Goal: Information Seeking & Learning: Learn about a topic

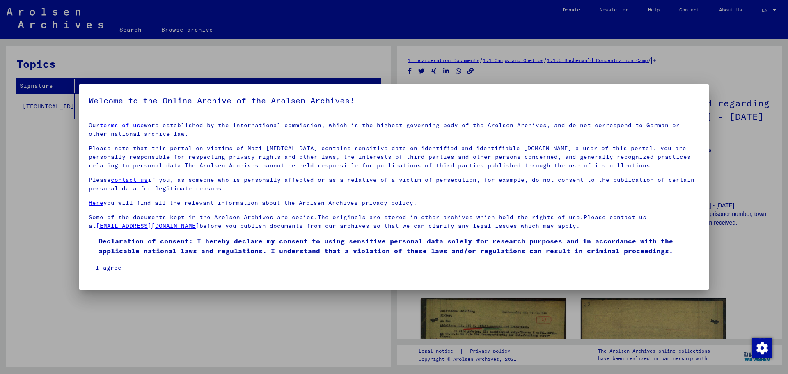
click at [91, 243] on span at bounding box center [92, 241] width 7 height 7
click at [101, 264] on button "I agree" at bounding box center [109, 268] width 40 height 16
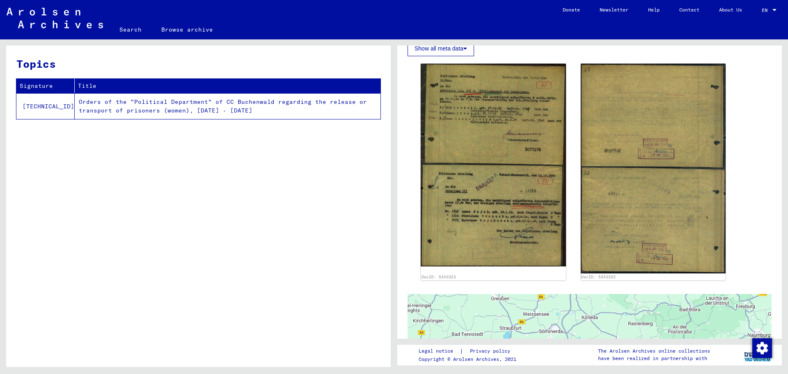
scroll to position [229, 0]
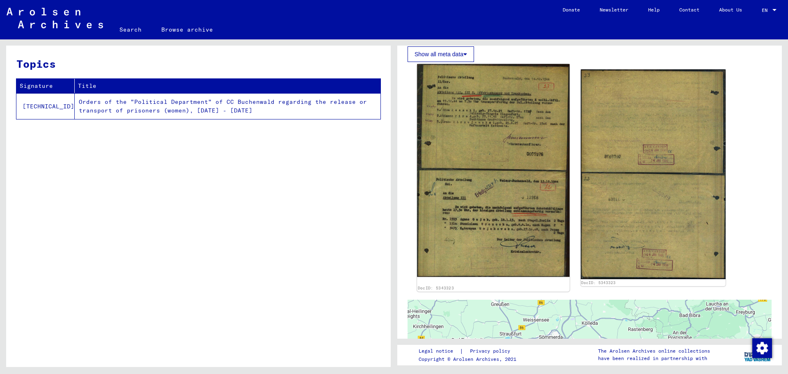
click at [476, 147] on img at bounding box center [493, 170] width 152 height 213
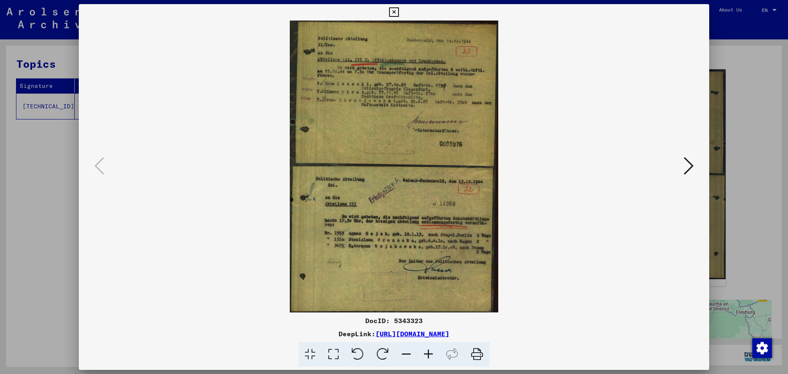
click at [428, 353] on icon at bounding box center [428, 354] width 22 height 25
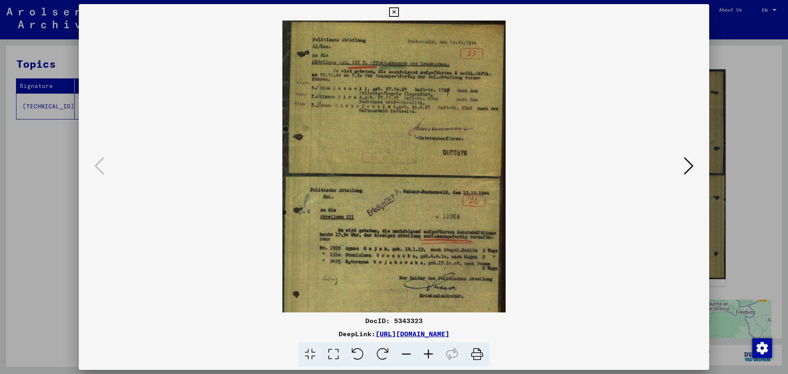
click at [430, 352] on icon at bounding box center [428, 354] width 22 height 25
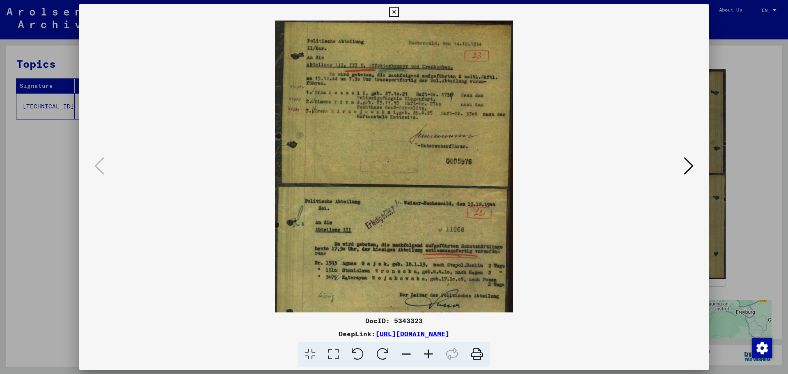
click at [431, 352] on icon at bounding box center [428, 354] width 22 height 25
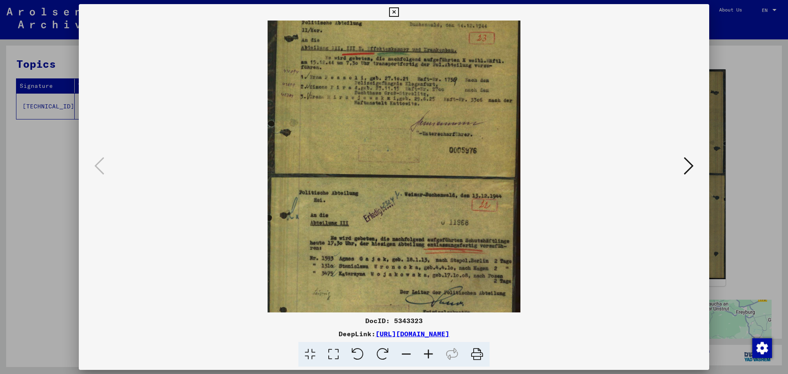
scroll to position [12, 0]
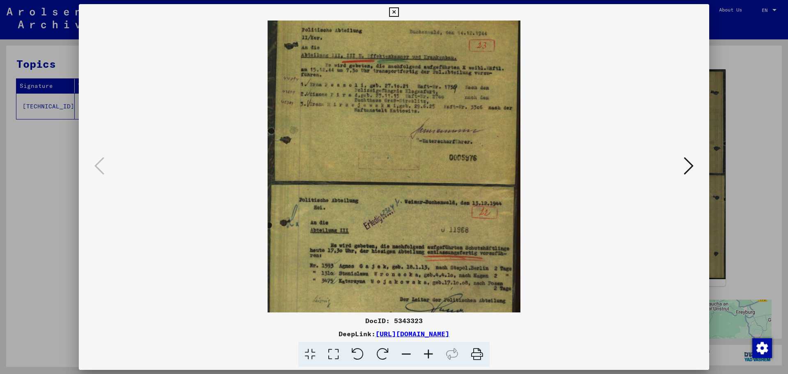
drag, startPoint x: 608, startPoint y: 251, endPoint x: 607, endPoint y: 238, distance: 12.4
click at [607, 238] on viewer-one-image at bounding box center [394, 154] width 575 height 292
click at [430, 352] on icon at bounding box center [428, 354] width 22 height 25
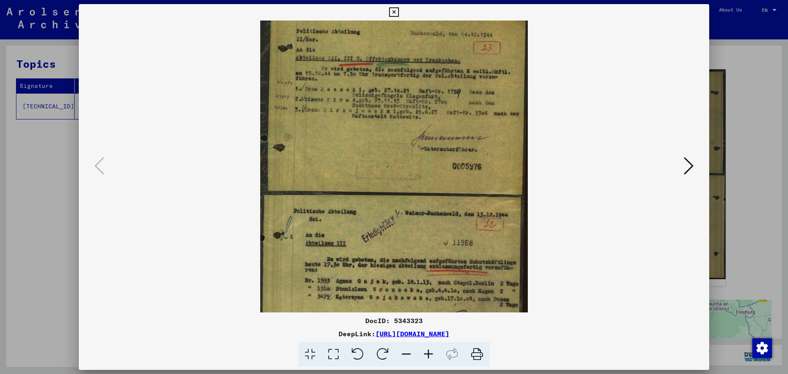
click at [429, 352] on icon at bounding box center [428, 354] width 22 height 25
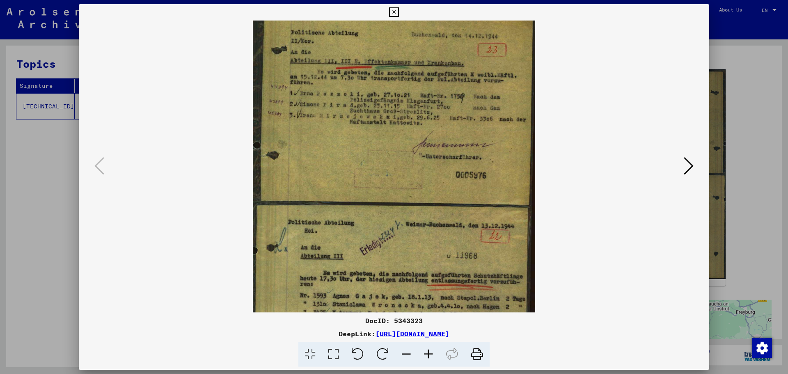
click at [429, 352] on icon at bounding box center [428, 354] width 22 height 25
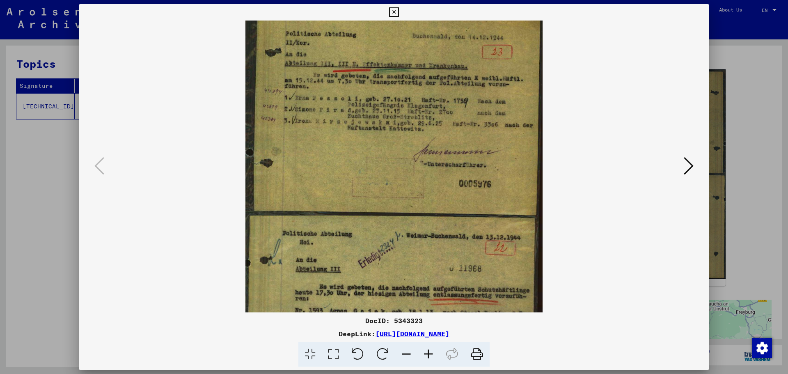
click at [429, 352] on icon at bounding box center [428, 354] width 22 height 25
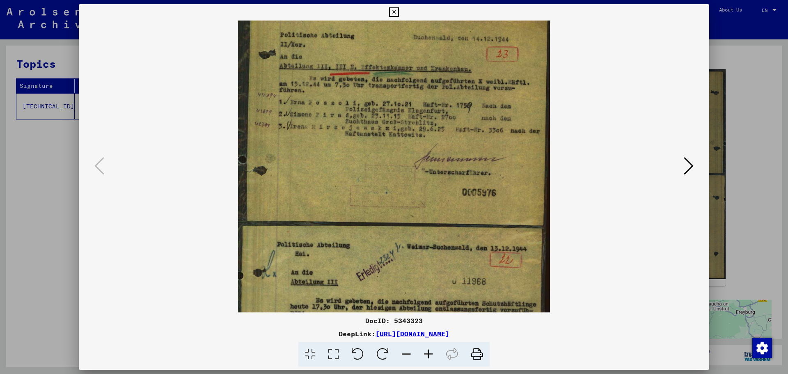
click at [429, 352] on icon at bounding box center [428, 354] width 22 height 25
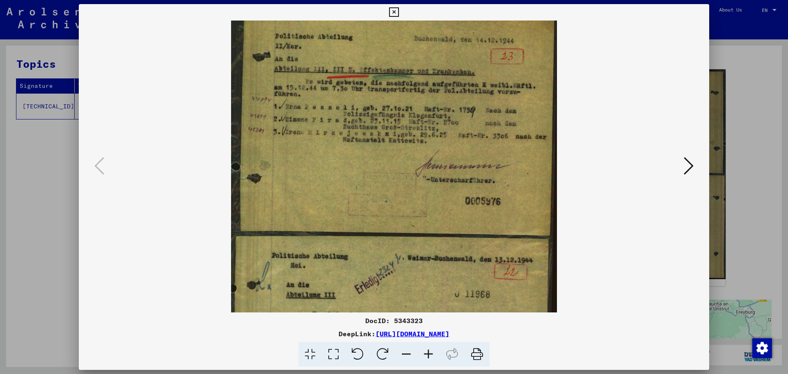
click at [429, 352] on icon at bounding box center [428, 354] width 22 height 25
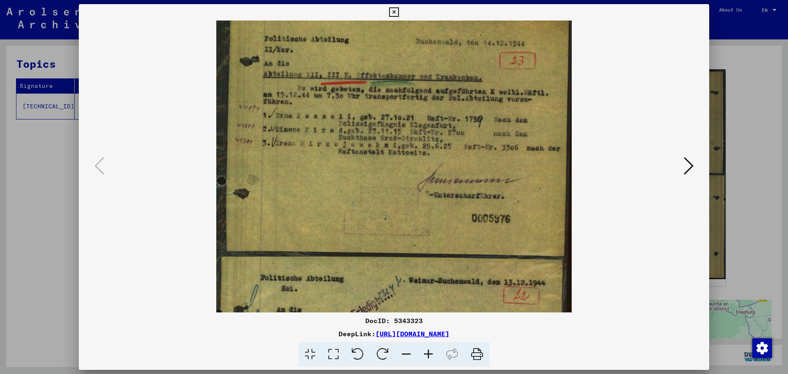
click at [429, 352] on icon at bounding box center [428, 354] width 22 height 25
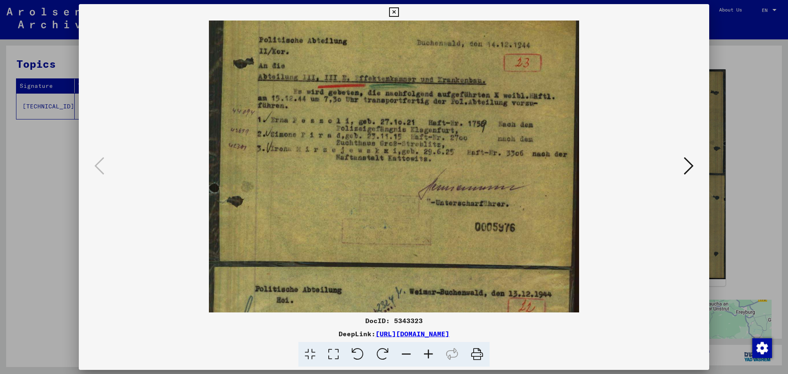
click at [429, 352] on icon at bounding box center [428, 354] width 22 height 25
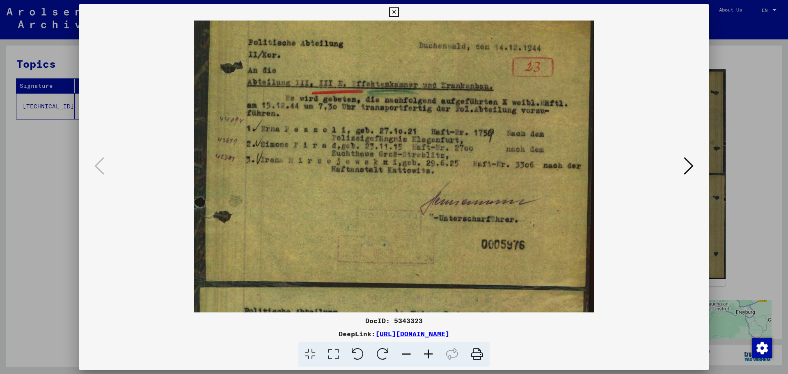
click at [429, 352] on icon at bounding box center [428, 354] width 22 height 25
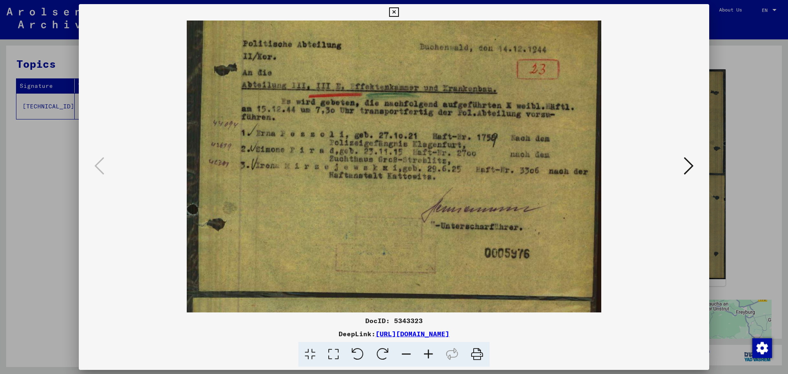
click at [429, 352] on icon at bounding box center [428, 354] width 22 height 25
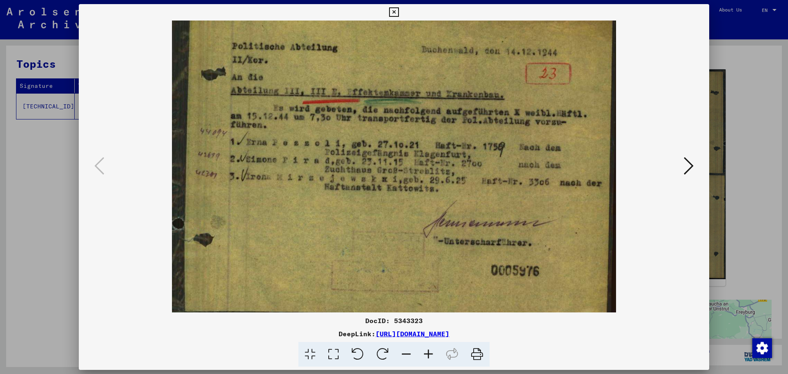
click at [429, 352] on icon at bounding box center [428, 354] width 22 height 25
drag, startPoint x: 779, startPoint y: 146, endPoint x: 787, endPoint y: 189, distance: 44.0
click at [787, 189] on div at bounding box center [394, 187] width 788 height 374
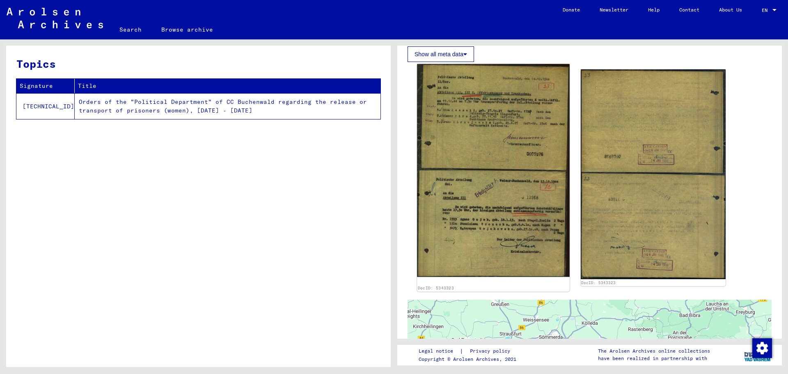
click at [499, 236] on img at bounding box center [493, 170] width 152 height 213
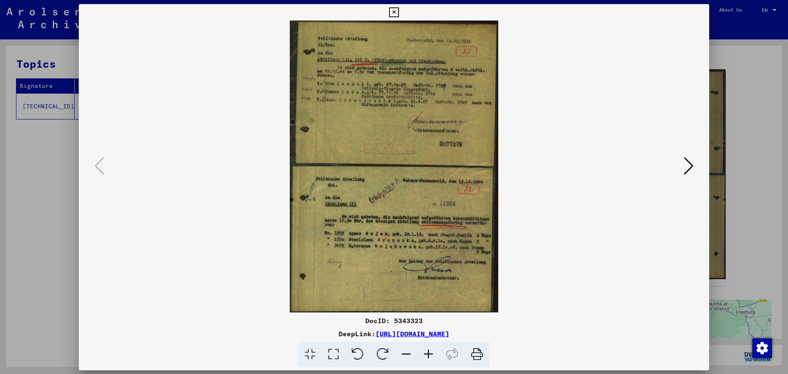
click at [499, 236] on img at bounding box center [394, 167] width 575 height 292
click at [426, 352] on icon at bounding box center [428, 354] width 22 height 25
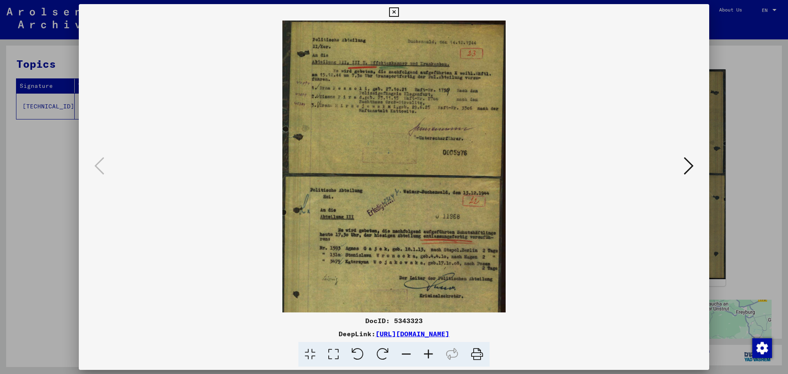
click at [425, 352] on icon at bounding box center [428, 354] width 22 height 25
click at [424, 353] on icon at bounding box center [428, 354] width 22 height 25
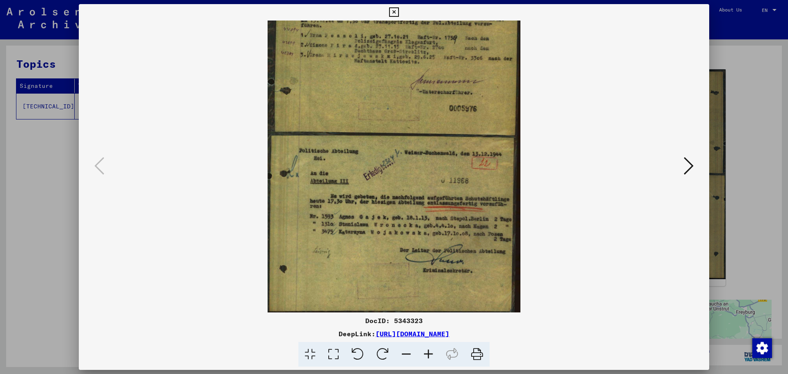
drag, startPoint x: 411, startPoint y: 266, endPoint x: 396, endPoint y: 176, distance: 90.8
click at [403, 149] on img at bounding box center [394, 135] width 253 height 353
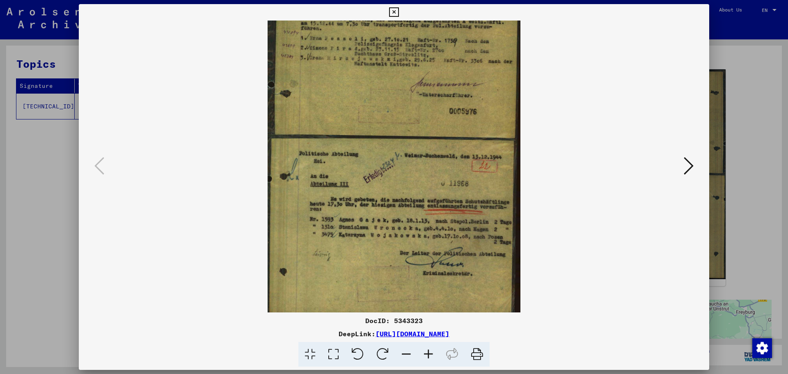
click at [424, 353] on icon at bounding box center [428, 354] width 22 height 25
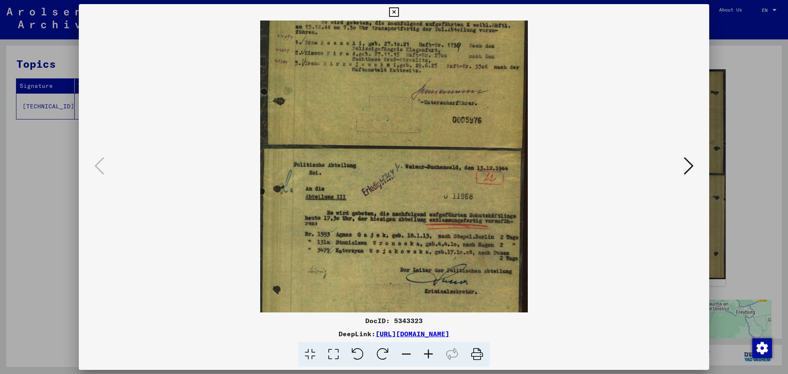
click at [424, 353] on icon at bounding box center [428, 354] width 22 height 25
click at [424, 352] on icon at bounding box center [428, 354] width 22 height 25
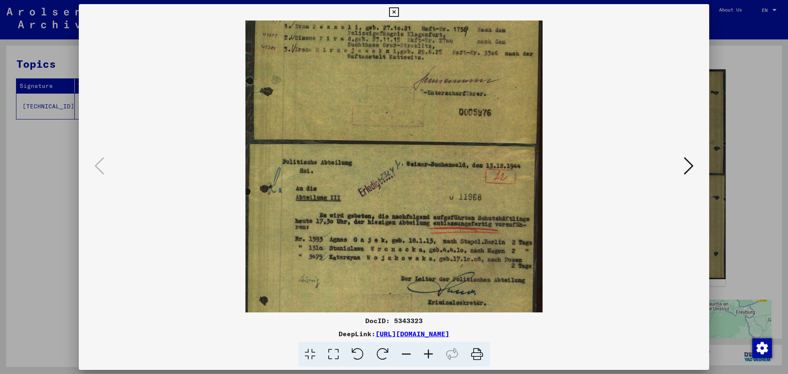
scroll to position [123, 0]
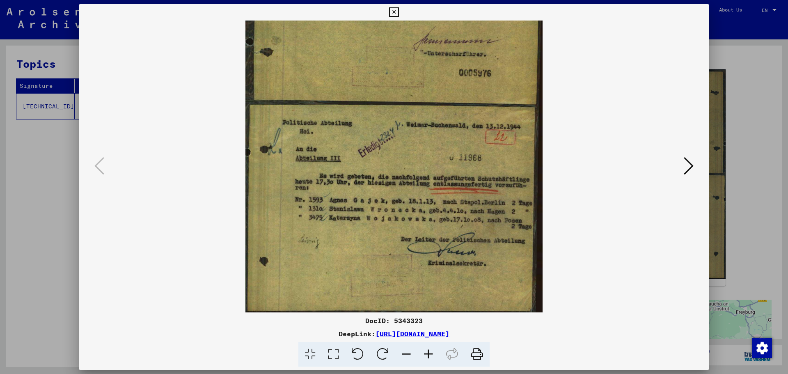
drag, startPoint x: 433, startPoint y: 278, endPoint x: 329, endPoint y: 161, distance: 157.3
click at [329, 161] on img at bounding box center [393, 104] width 297 height 415
click at [426, 354] on icon at bounding box center [428, 354] width 22 height 25
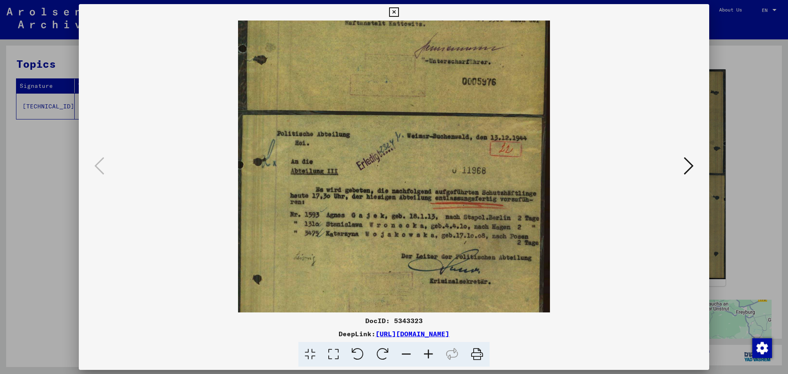
click at [426, 354] on icon at bounding box center [428, 354] width 22 height 25
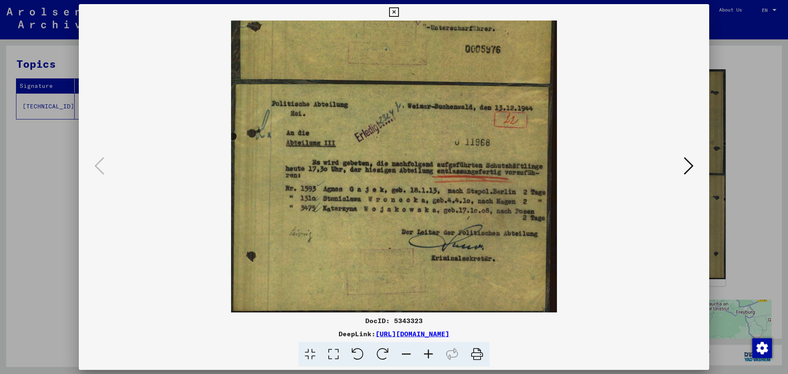
drag, startPoint x: 415, startPoint y: 255, endPoint x: 395, endPoint y: 201, distance: 57.9
click at [394, 174] on img at bounding box center [394, 84] width 326 height 456
click at [429, 352] on icon at bounding box center [428, 354] width 22 height 25
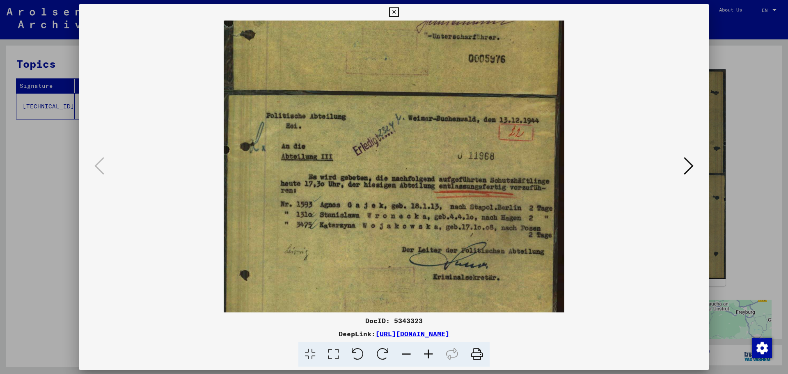
click at [429, 352] on icon at bounding box center [428, 354] width 22 height 25
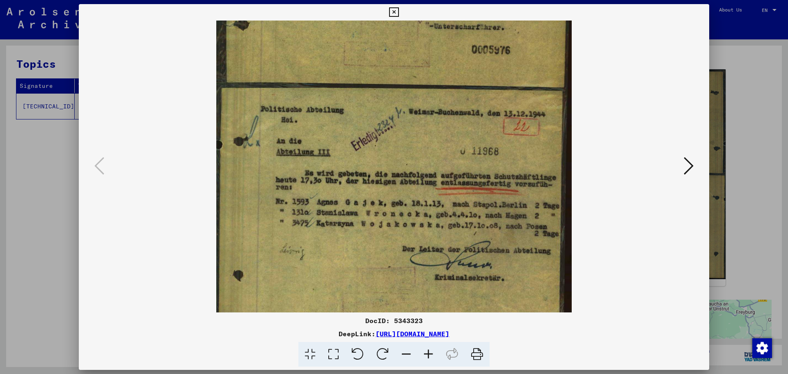
scroll to position [205, 0]
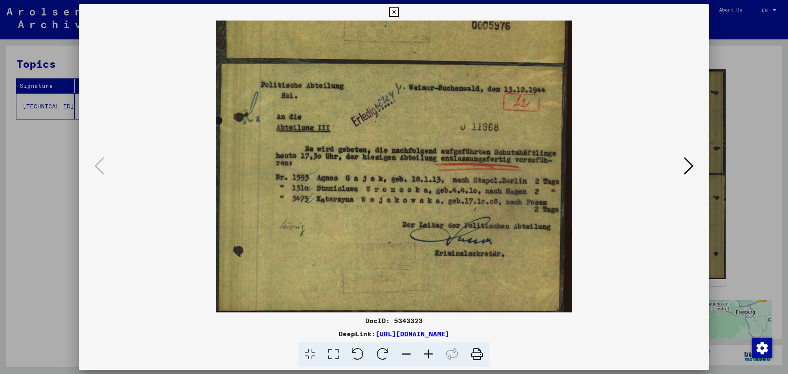
drag, startPoint x: 420, startPoint y: 255, endPoint x: 406, endPoint y: 202, distance: 55.4
click at [406, 202] on img at bounding box center [394, 63] width 356 height 497
